Goal: Transaction & Acquisition: Subscribe to service/newsletter

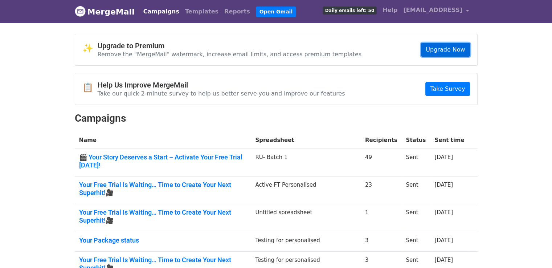
click at [451, 49] on link "Upgrade Now" at bounding box center [445, 50] width 49 height 14
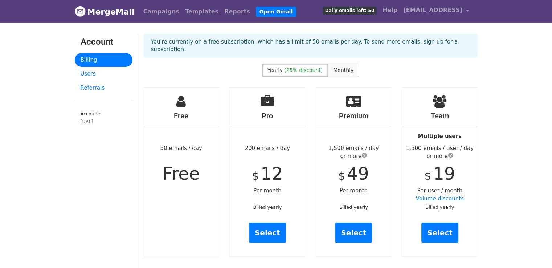
click at [336, 67] on span "Monthly" at bounding box center [343, 70] width 20 height 6
click at [297, 66] on label "Yearly (25% discount)" at bounding box center [295, 70] width 66 height 13
click at [348, 67] on span "Monthly" at bounding box center [343, 70] width 20 height 6
click at [279, 69] on label "Yearly (25% discount)" at bounding box center [295, 70] width 66 height 13
click at [352, 222] on link "Select" at bounding box center [353, 232] width 37 height 20
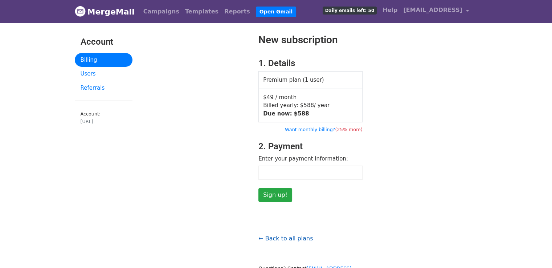
click at [296, 238] on link "← Back to all plans" at bounding box center [285, 238] width 54 height 7
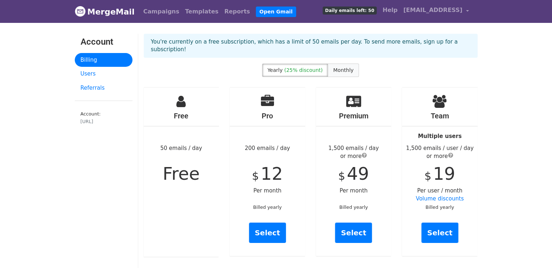
click at [339, 67] on span "Monthly" at bounding box center [343, 70] width 20 height 6
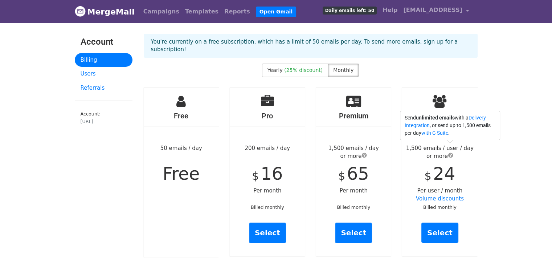
click at [451, 152] on span "submit" at bounding box center [450, 155] width 5 height 6
